Goal: Task Accomplishment & Management: Manage account settings

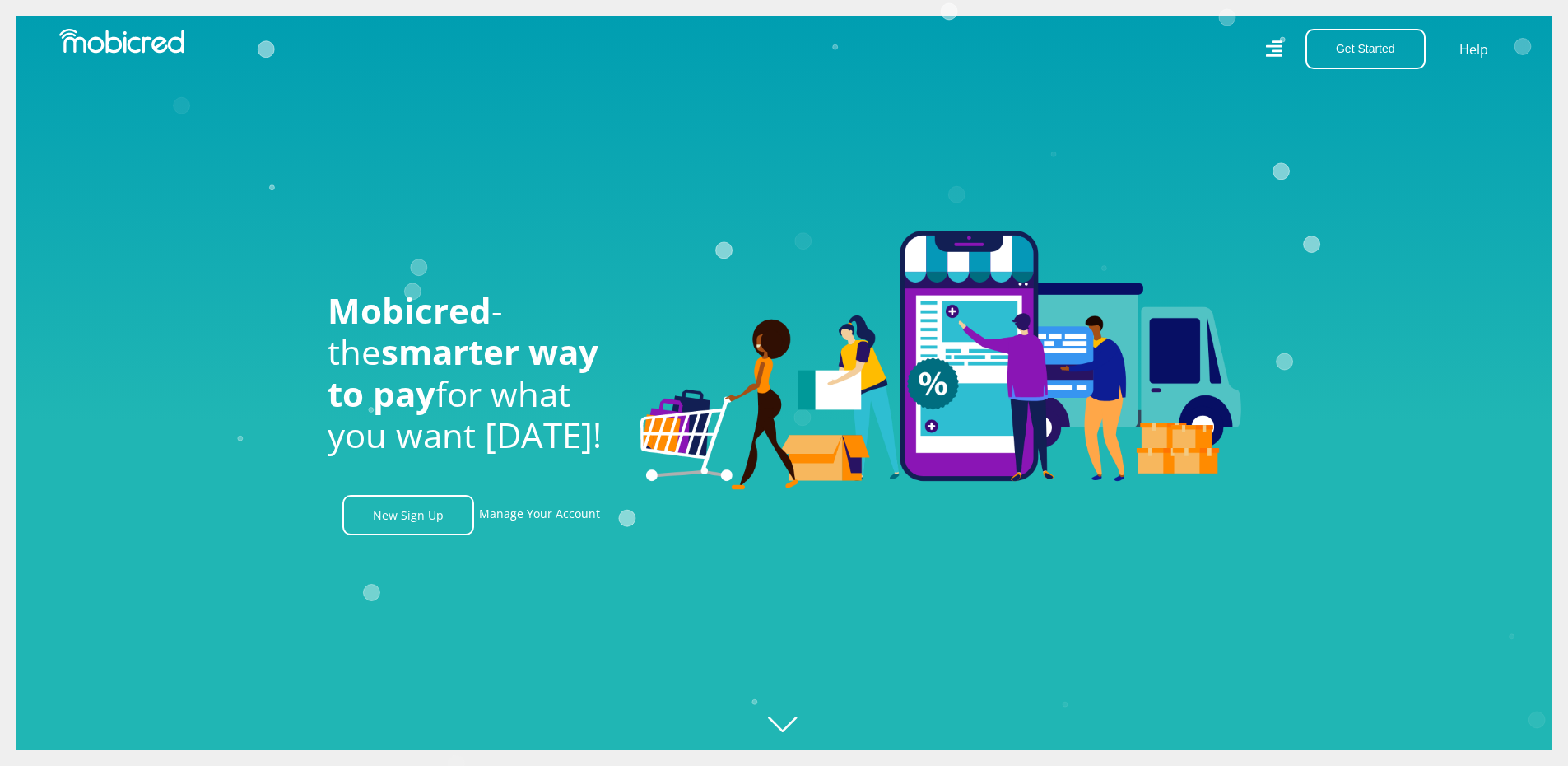
click at [1285, 46] on div "Get Started Open an Account Account Holder Login Help" at bounding box center [1153, 49] width 738 height 41
click at [1279, 52] on icon at bounding box center [1273, 49] width 16 height 23
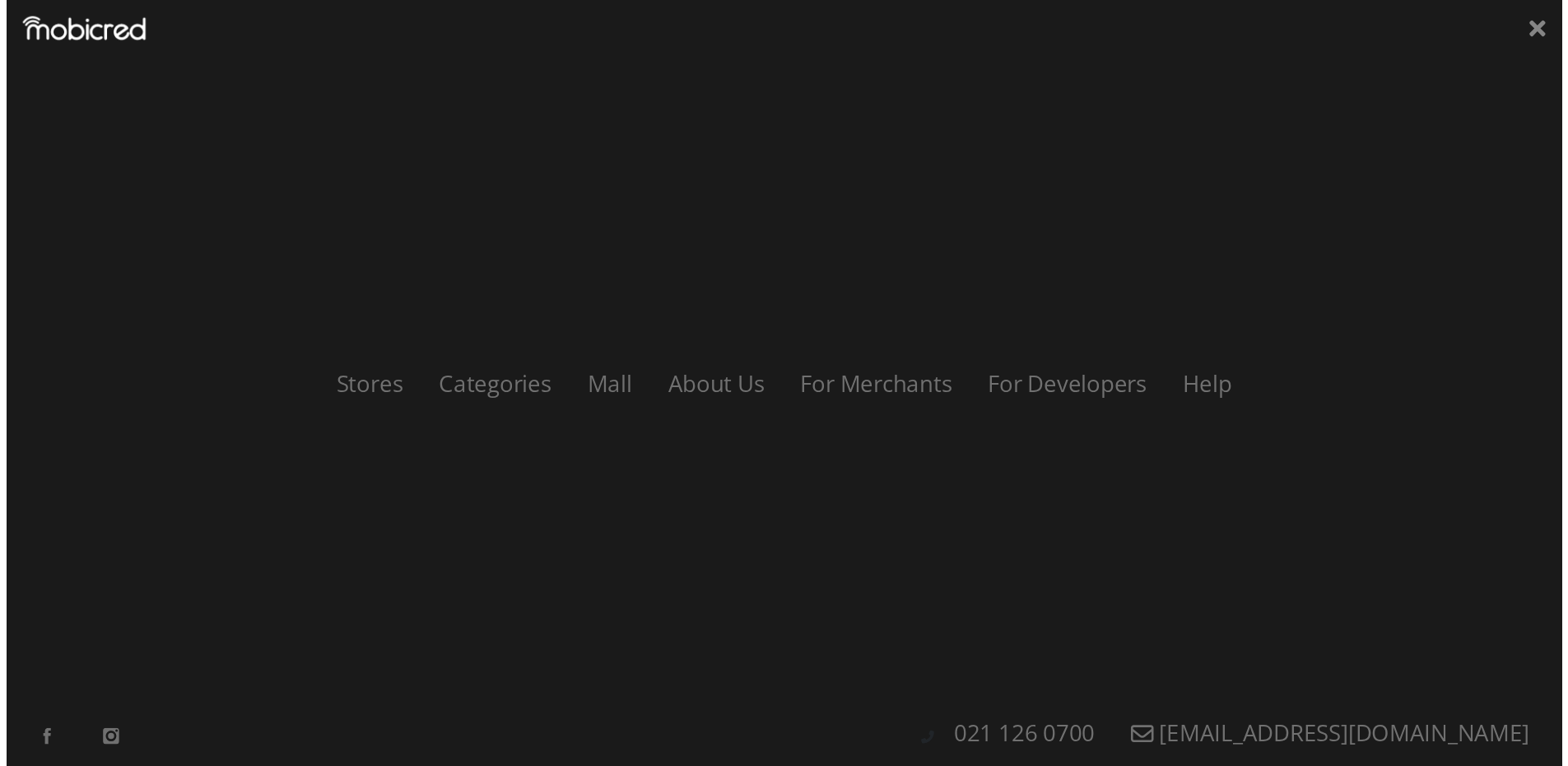
scroll to position [0, 1173]
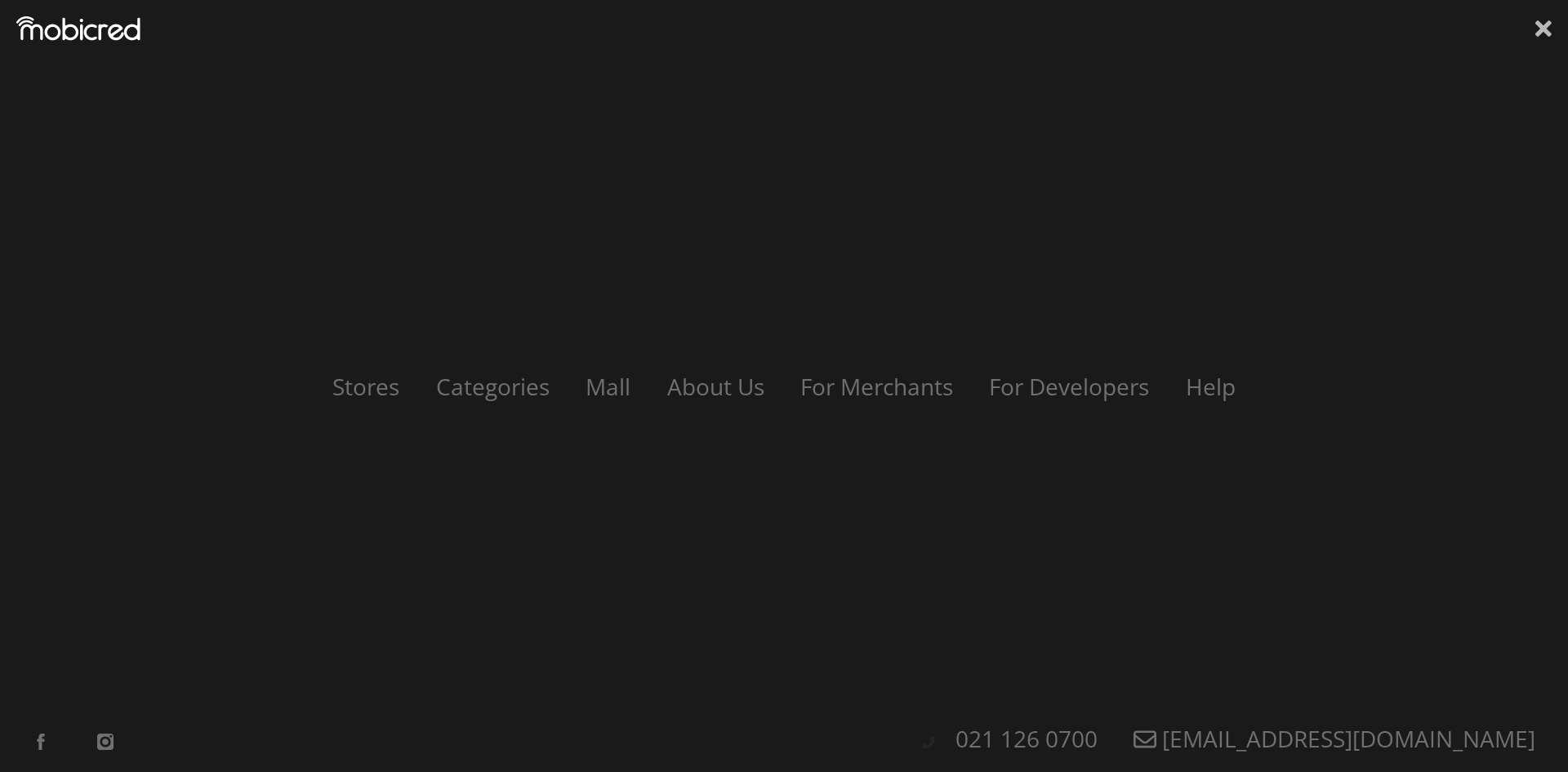
click at [1545, 26] on icon at bounding box center [1543, 29] width 16 height 16
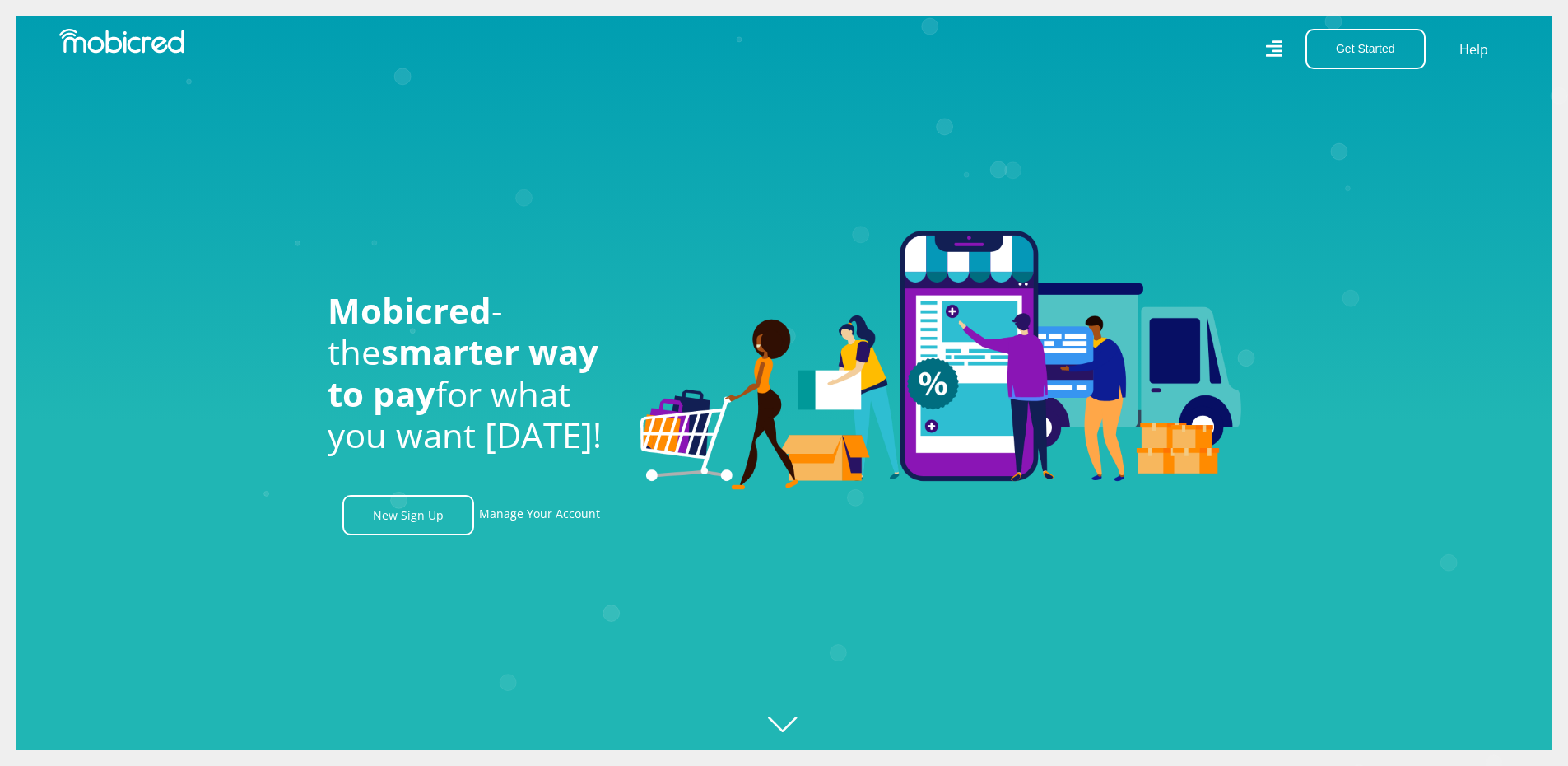
scroll to position [0, 2112]
click at [1279, 50] on icon at bounding box center [1273, 48] width 17 height 24
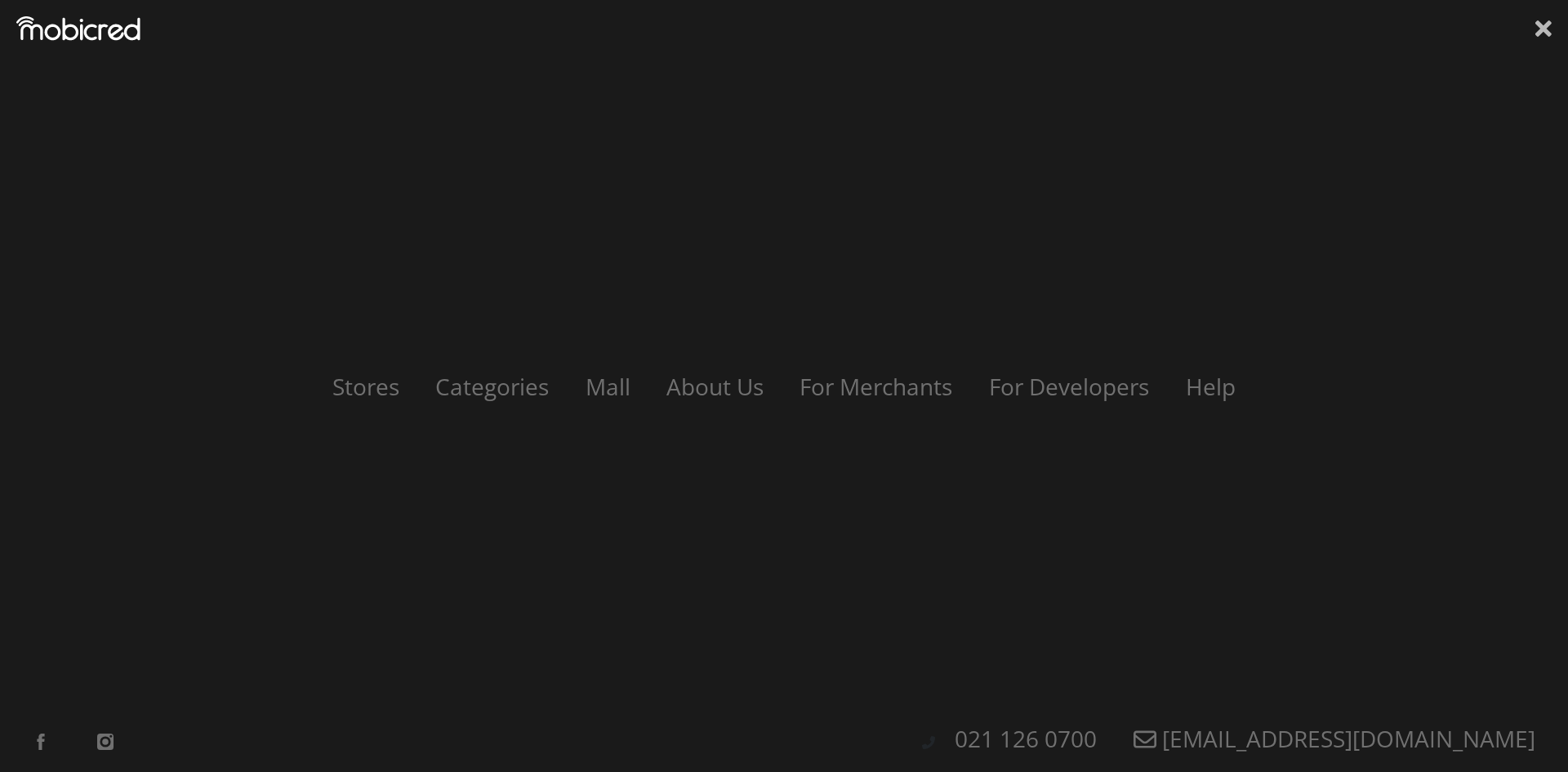
click at [1548, 28] on icon at bounding box center [1543, 28] width 16 height 24
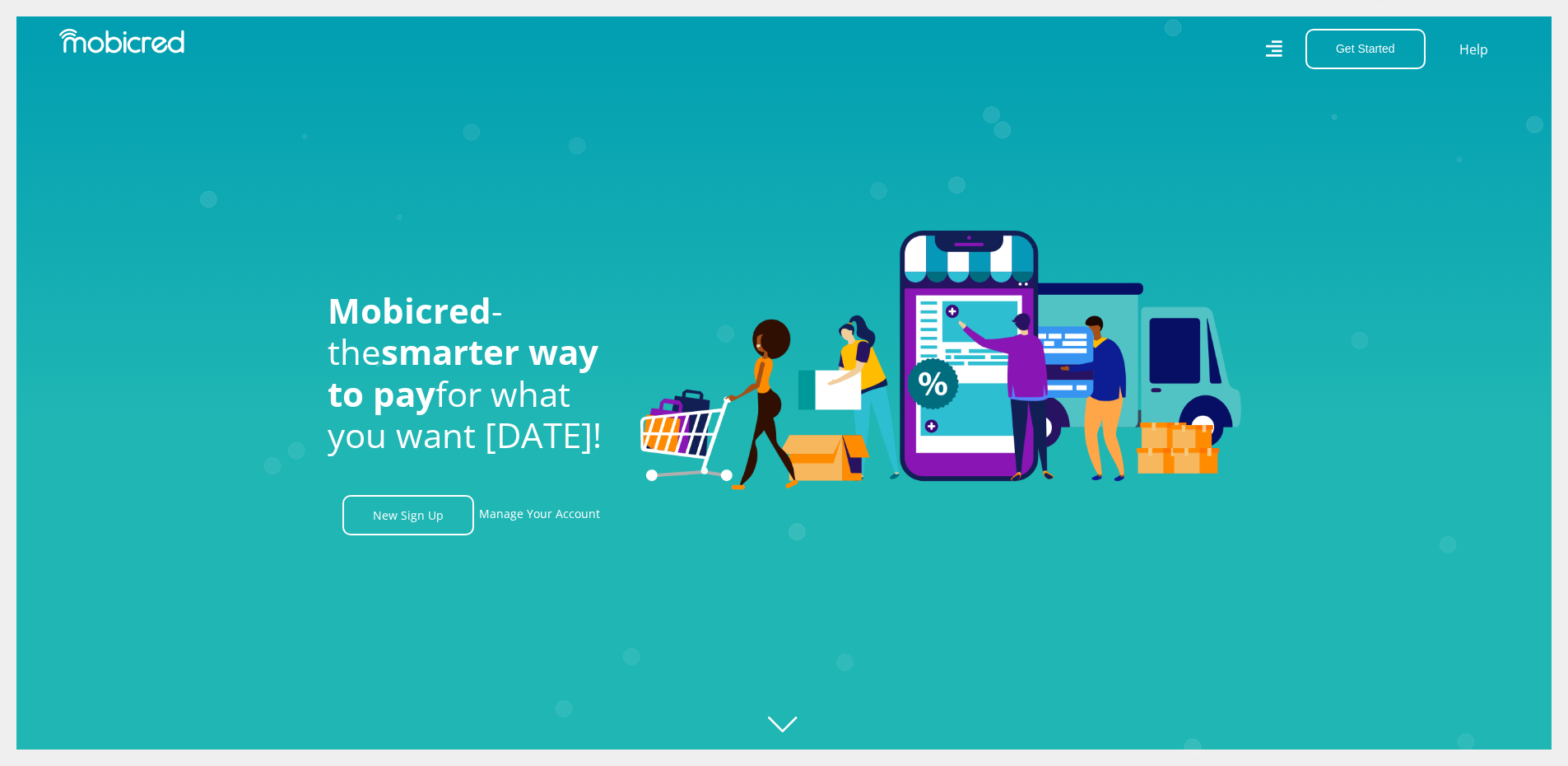
scroll to position [0, 3050]
click at [570, 513] on link "Manage Your Account" at bounding box center [539, 515] width 121 height 41
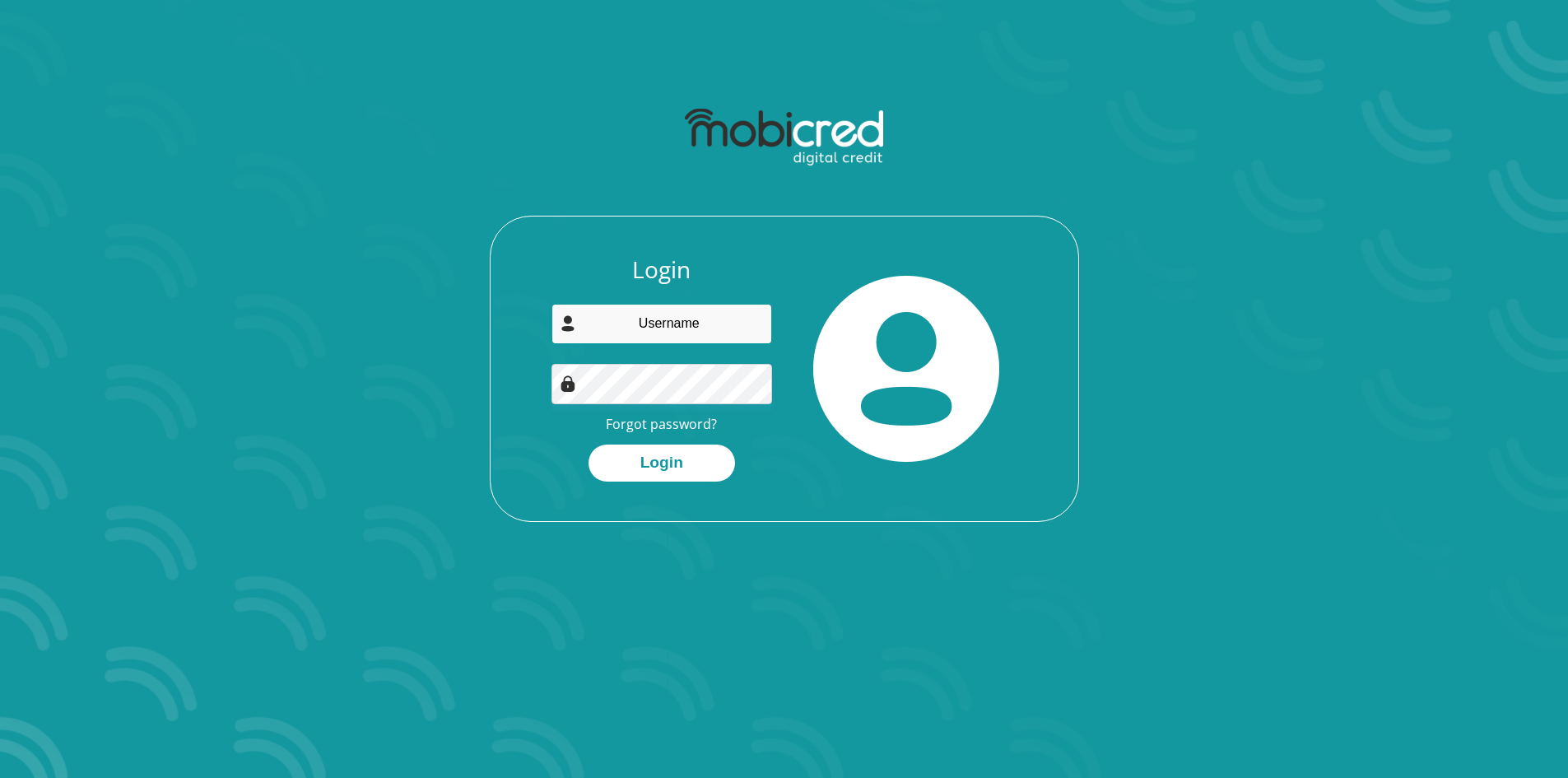
click at [693, 332] on input "email" at bounding box center [662, 324] width 221 height 41
type input "[EMAIL_ADDRESS][DOMAIN_NAME]"
click at [589, 444] on button "Login" at bounding box center [662, 462] width 147 height 37
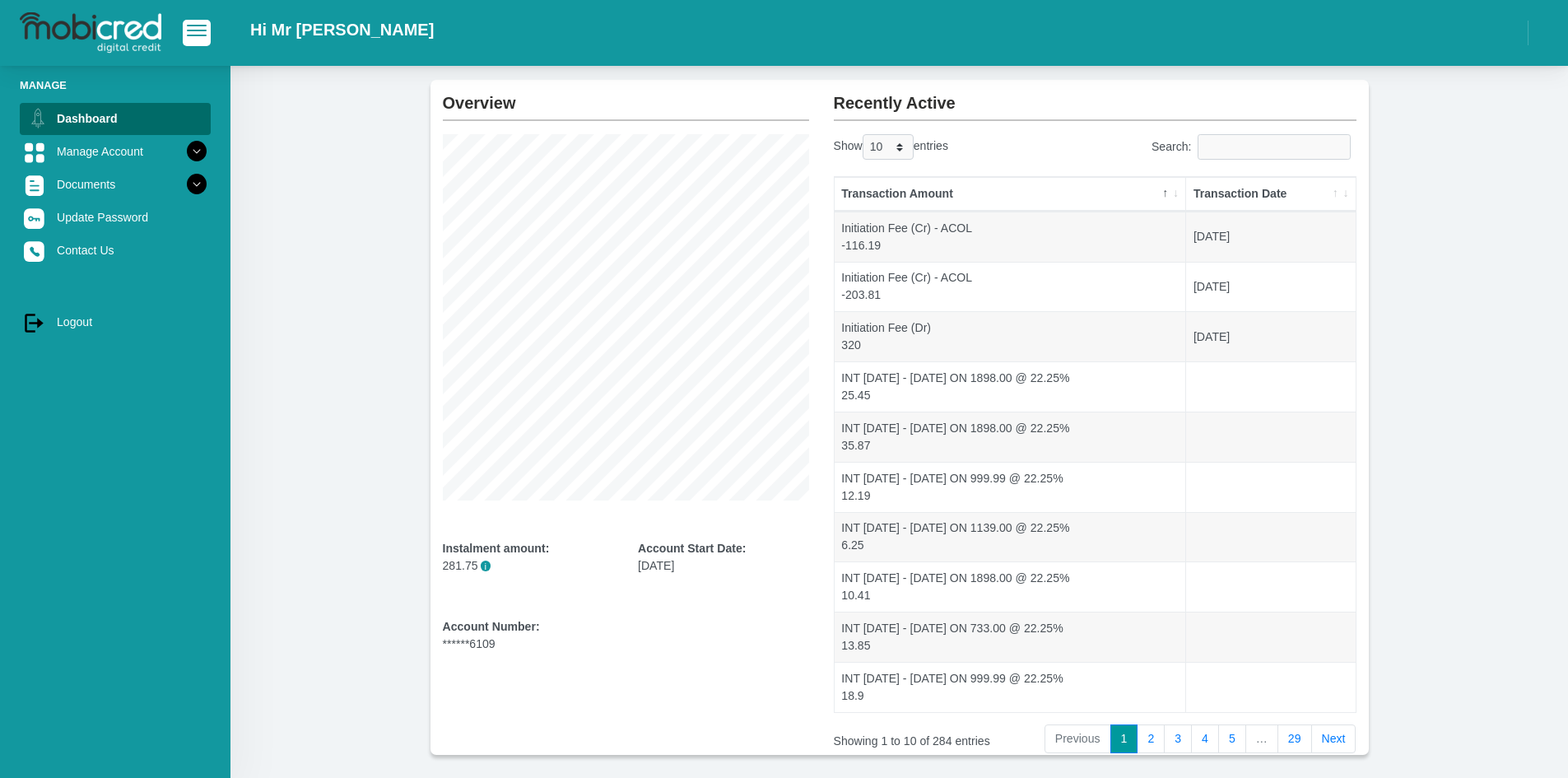
scroll to position [151, 0]
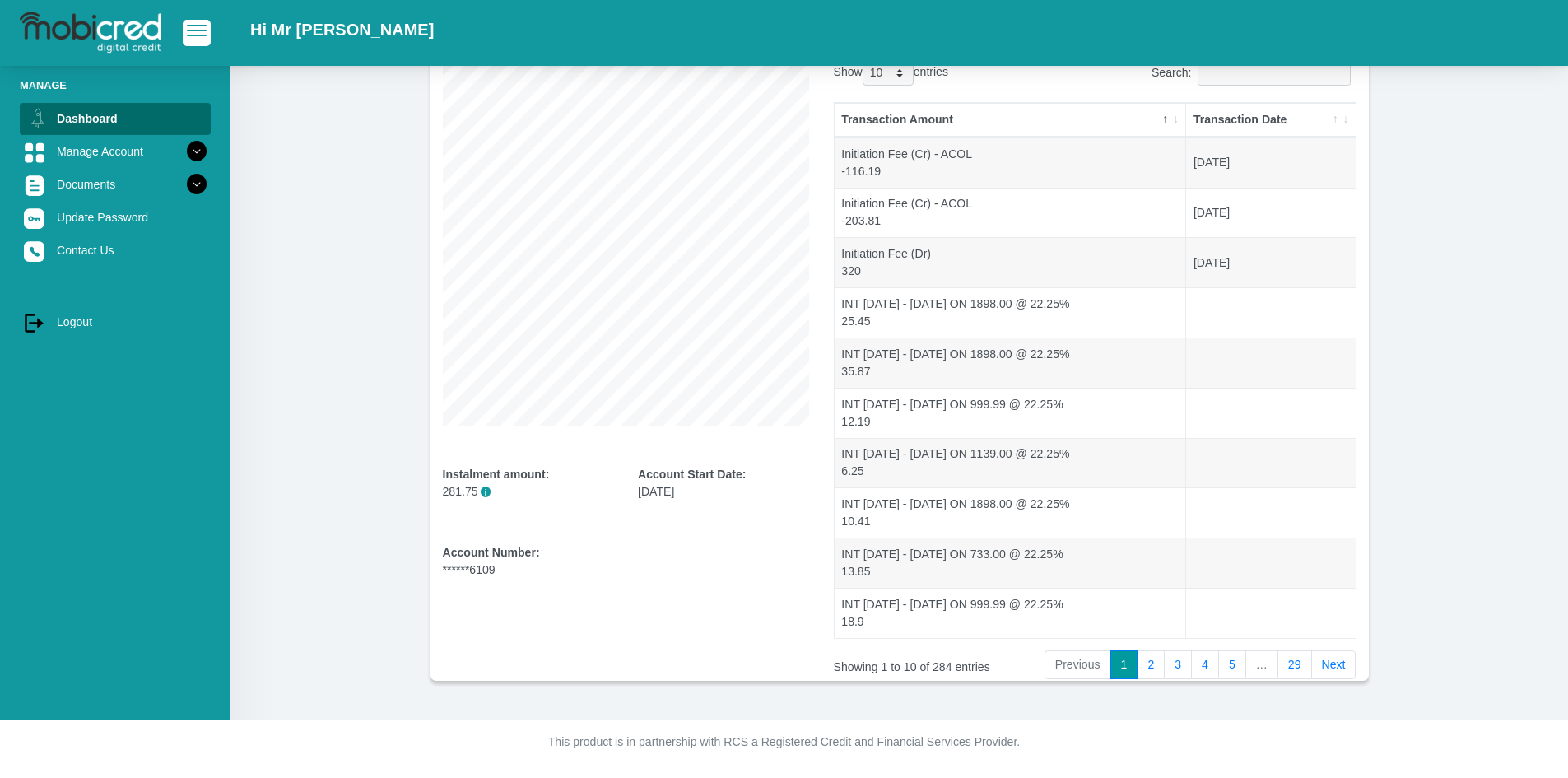
click at [1288, 653] on link "29" at bounding box center [1295, 664] width 34 height 30
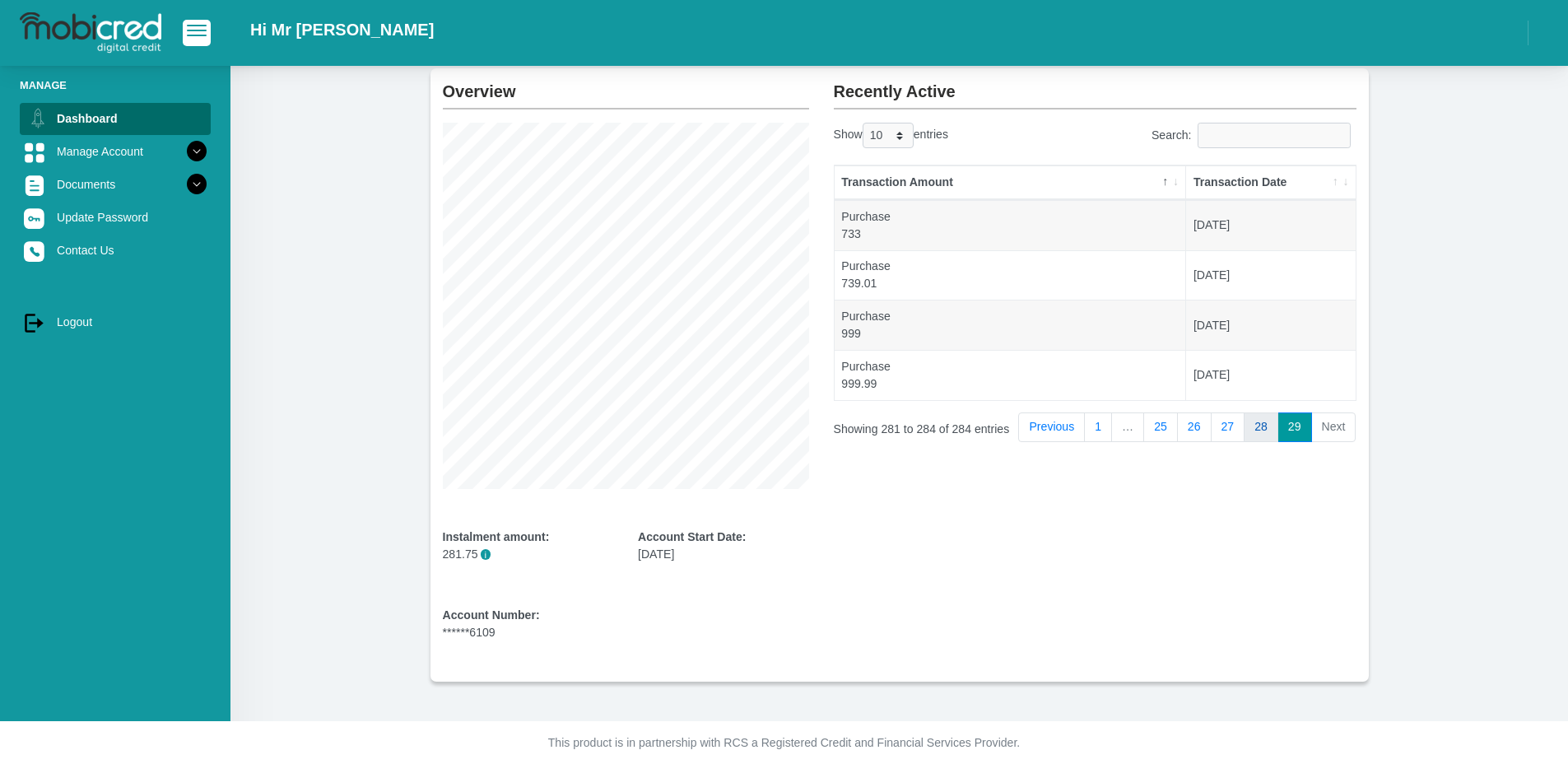
click at [1257, 426] on link "28" at bounding box center [1261, 426] width 34 height 30
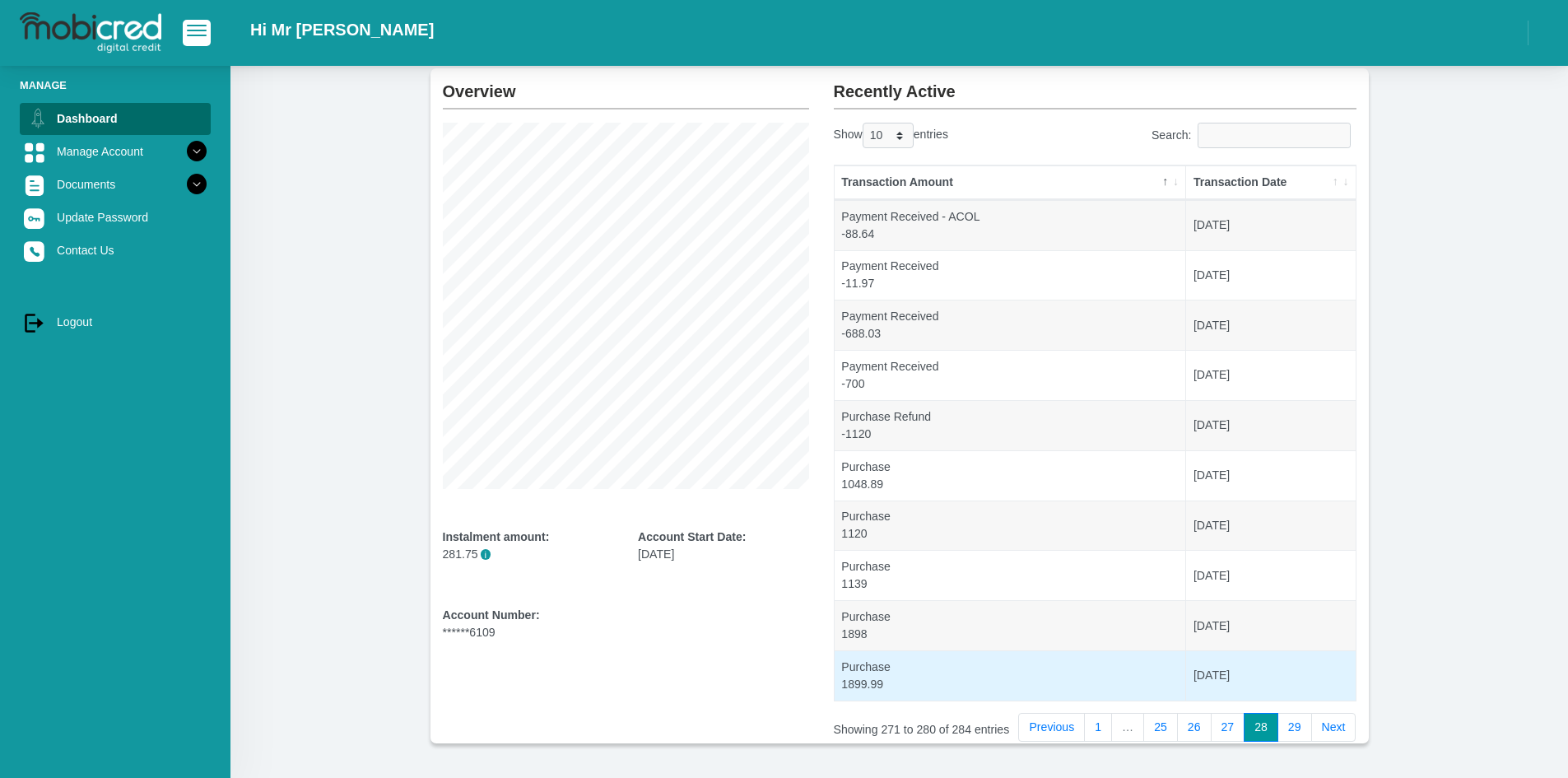
scroll to position [151, 0]
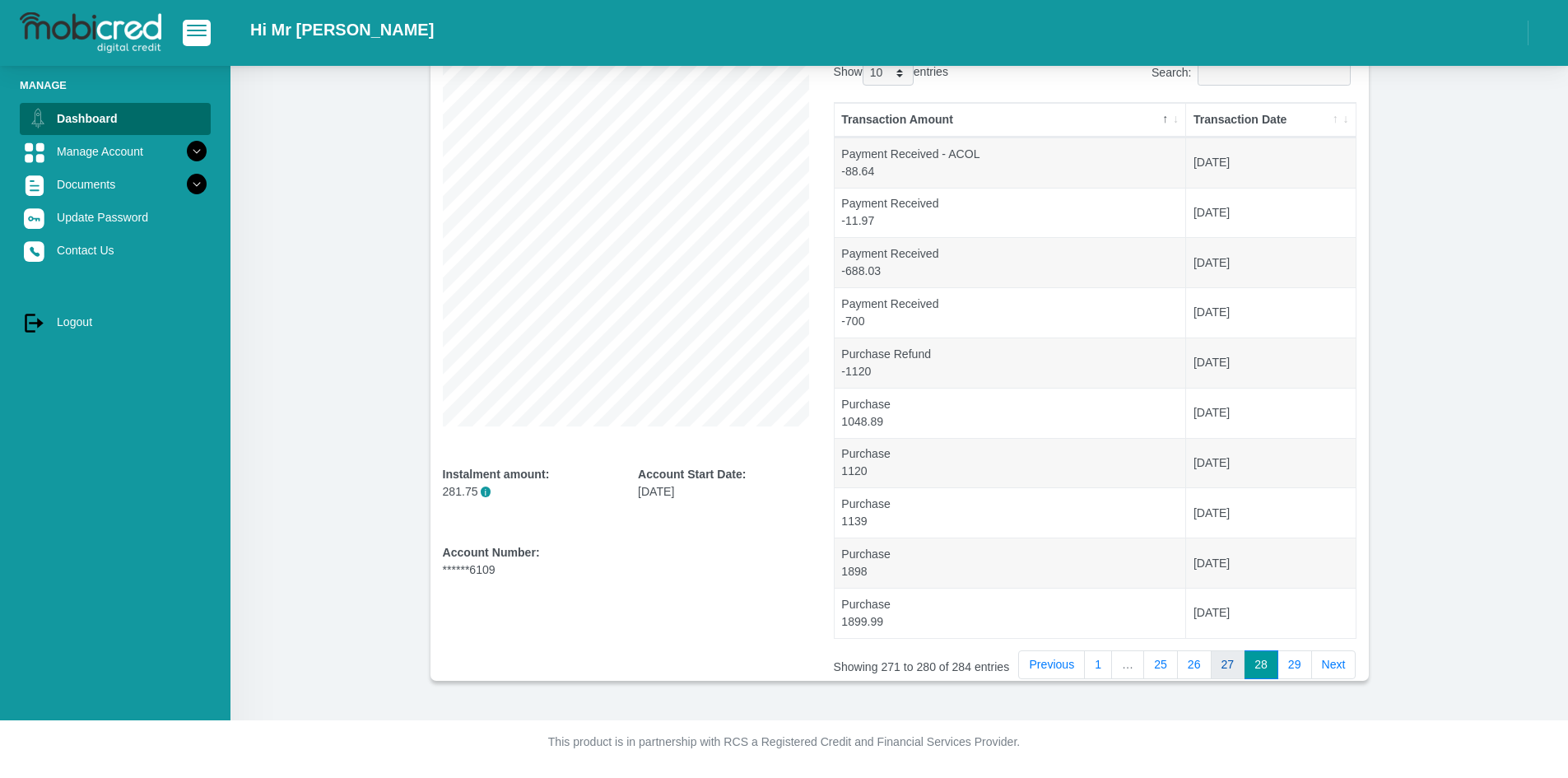
click at [1228, 659] on link "27" at bounding box center [1228, 664] width 34 height 30
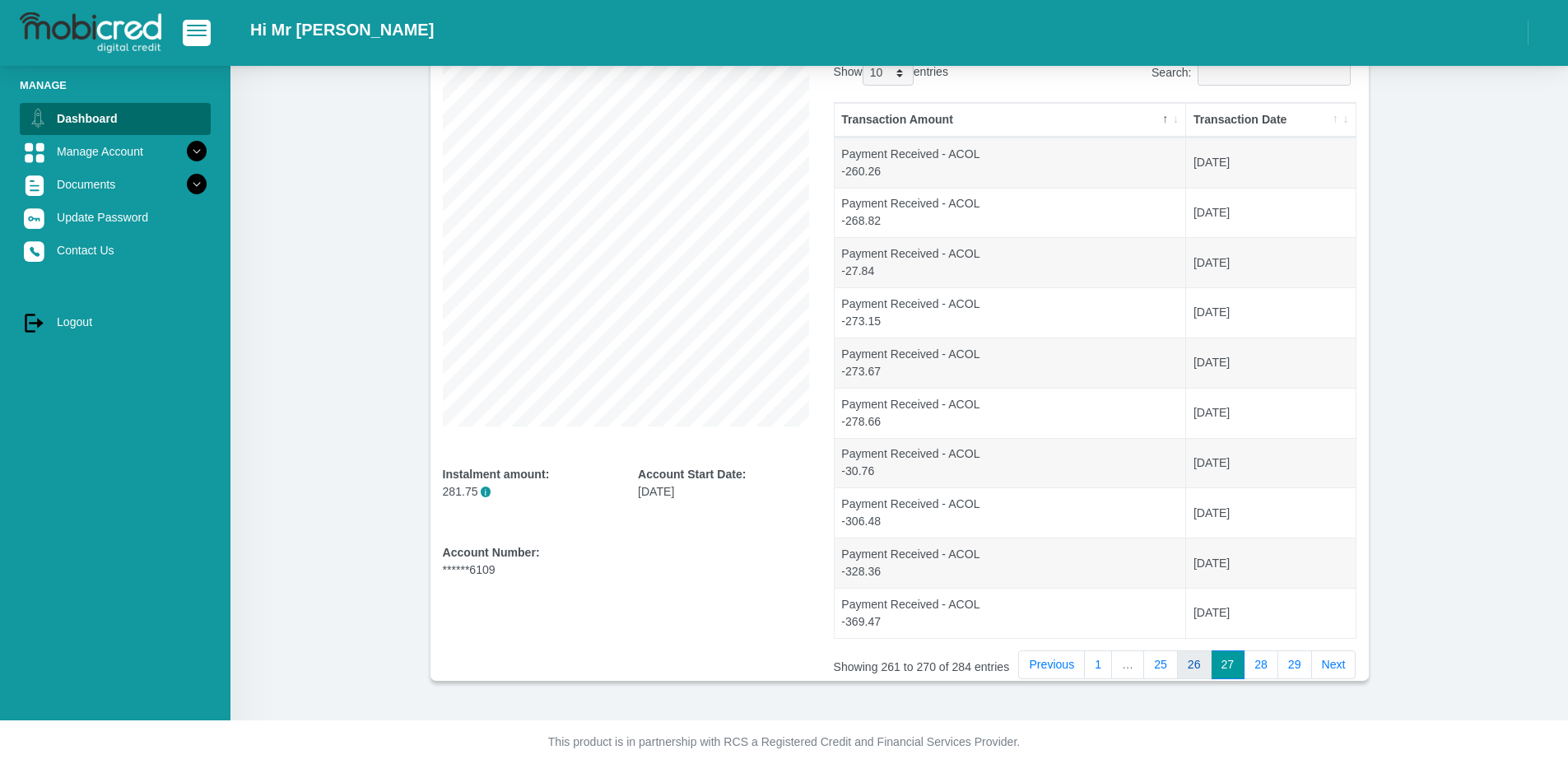
click at [1193, 662] on link "26" at bounding box center [1195, 664] width 34 height 30
